Goal: Find specific page/section

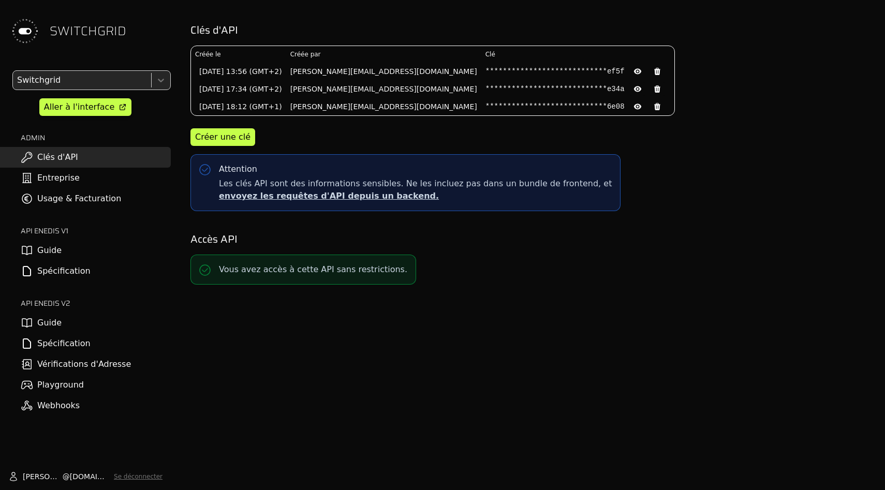
click at [67, 371] on link "Vérifications d'Adresse" at bounding box center [85, 364] width 171 height 21
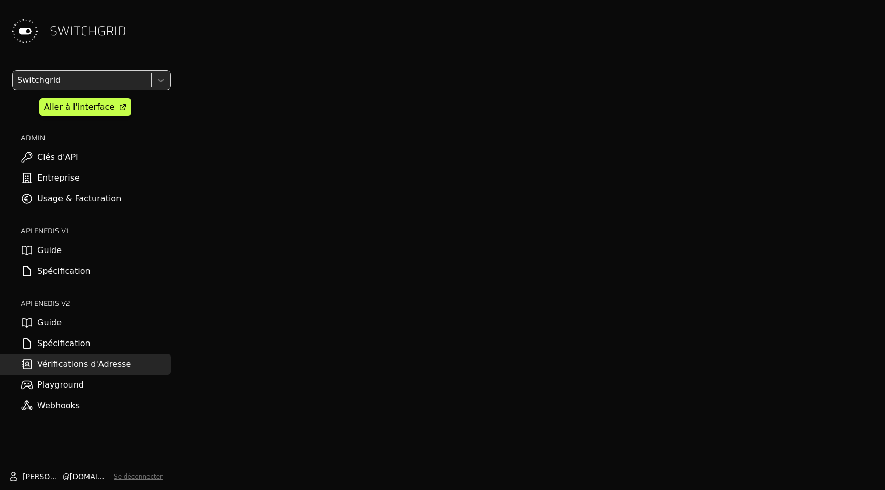
scroll to position [17, 0]
click at [109, 99] on link "Aller à l'interface" at bounding box center [85, 107] width 92 height 18
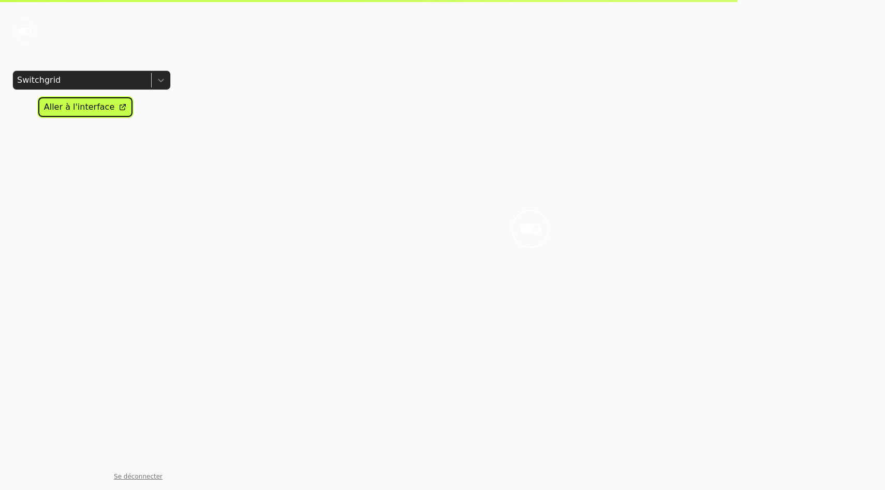
scroll to position [0, 0]
